Goal: Communication & Community: Ask a question

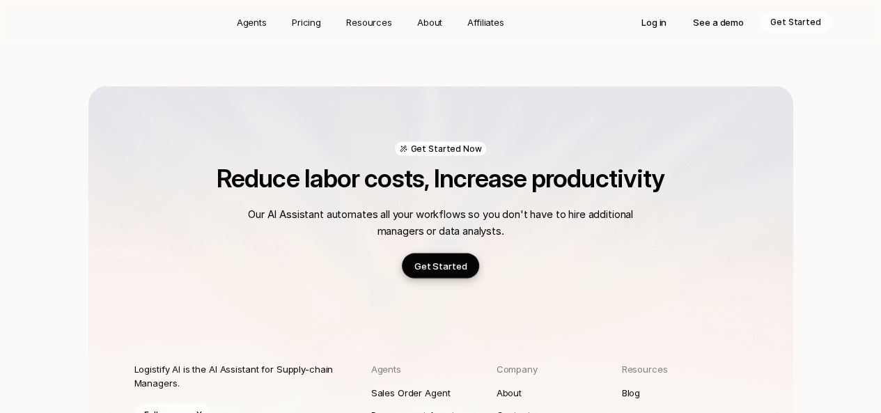
scroll to position [4094, 0]
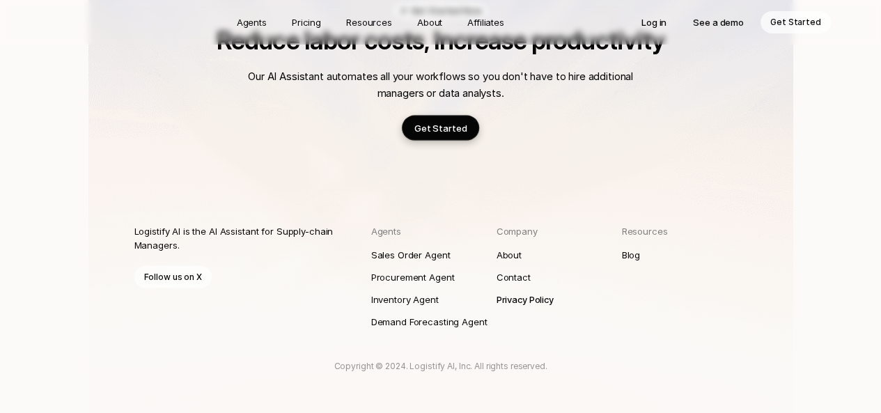
click at [518, 292] on p "Privacy Policy" at bounding box center [524, 299] width 57 height 14
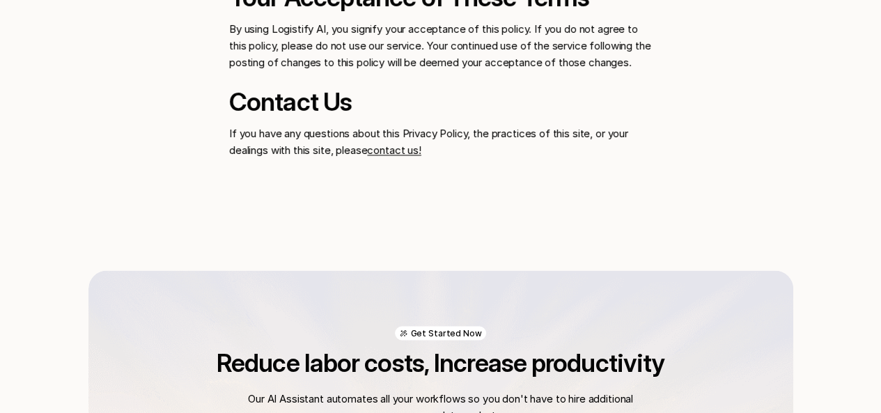
scroll to position [1462, 0]
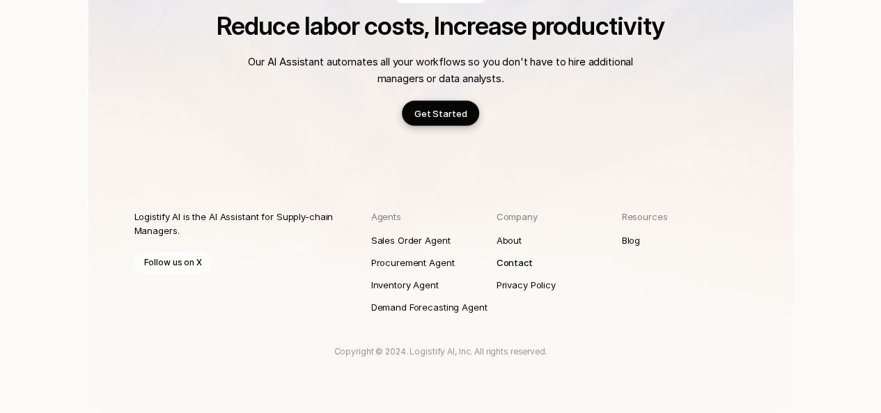
click at [514, 268] on p "Contact" at bounding box center [514, 262] width 36 height 14
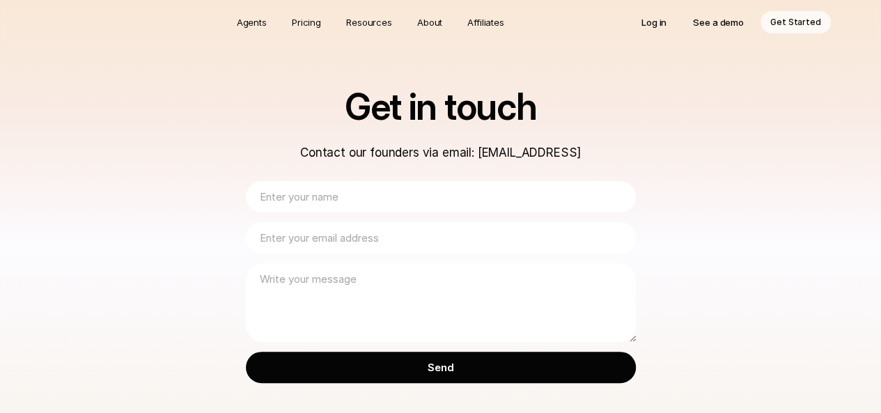
drag, startPoint x: 597, startPoint y: 151, endPoint x: 469, endPoint y: 158, distance: 127.6
click at [469, 158] on p "Contact our founders via email: [EMAIL_ADDRESS]" at bounding box center [441, 152] width 390 height 18
copy p "[EMAIL_ADDRESS]"
click at [387, 202] on input "text" at bounding box center [441, 196] width 390 height 31
type input "Dexter Edison"
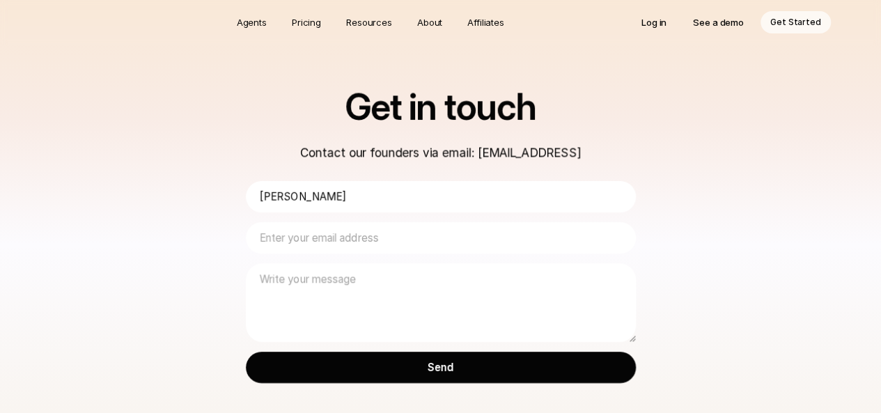
click at [345, 239] on input "email" at bounding box center [441, 237] width 390 height 31
type input "yldrmtest@gmail.com"
click at [344, 279] on textarea at bounding box center [441, 302] width 390 height 79
paste textarea "Dear Turnkey Security Team, I hope this message finds you well. I am an indepen…"
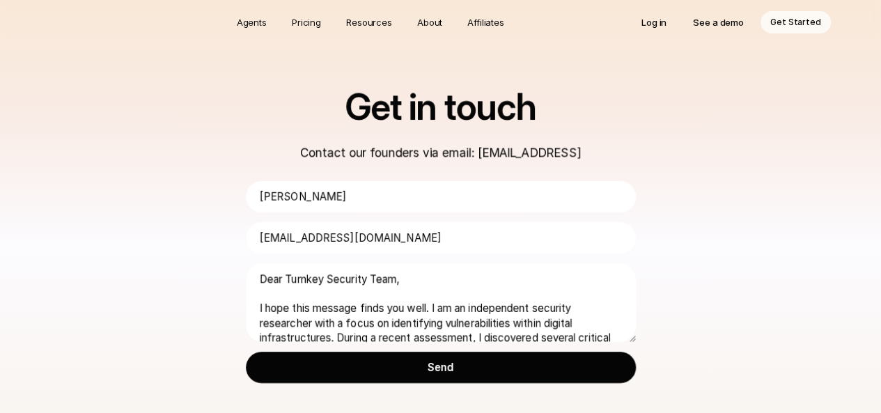
click at [306, 281] on textarea "Dear Turnkey Security Team, I hope this message finds you well. I am an indepen…" at bounding box center [441, 302] width 390 height 79
click at [322, 278] on textarea "Dear Logistufy AI Security Team, I hope this message finds you well. I am an in…" at bounding box center [441, 302] width 390 height 79
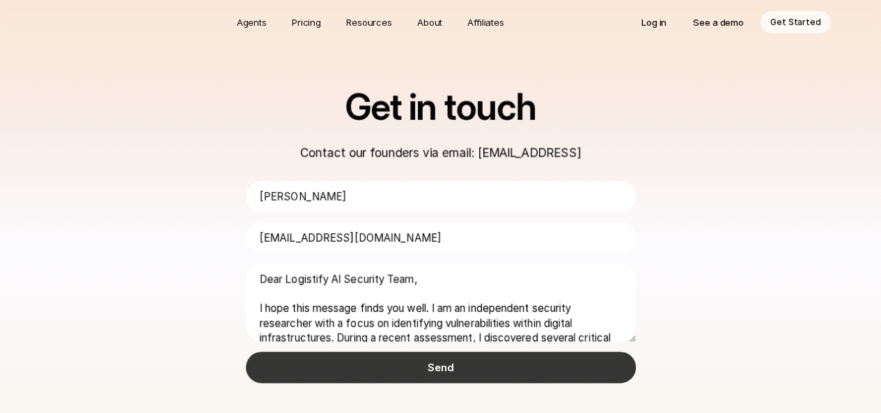
type textarea "Dear Logistify AI Security Team, I hope this message finds you well. I am an in…"
click at [374, 363] on input "Send" at bounding box center [441, 367] width 390 height 31
